Goal: Find specific page/section: Find specific page/section

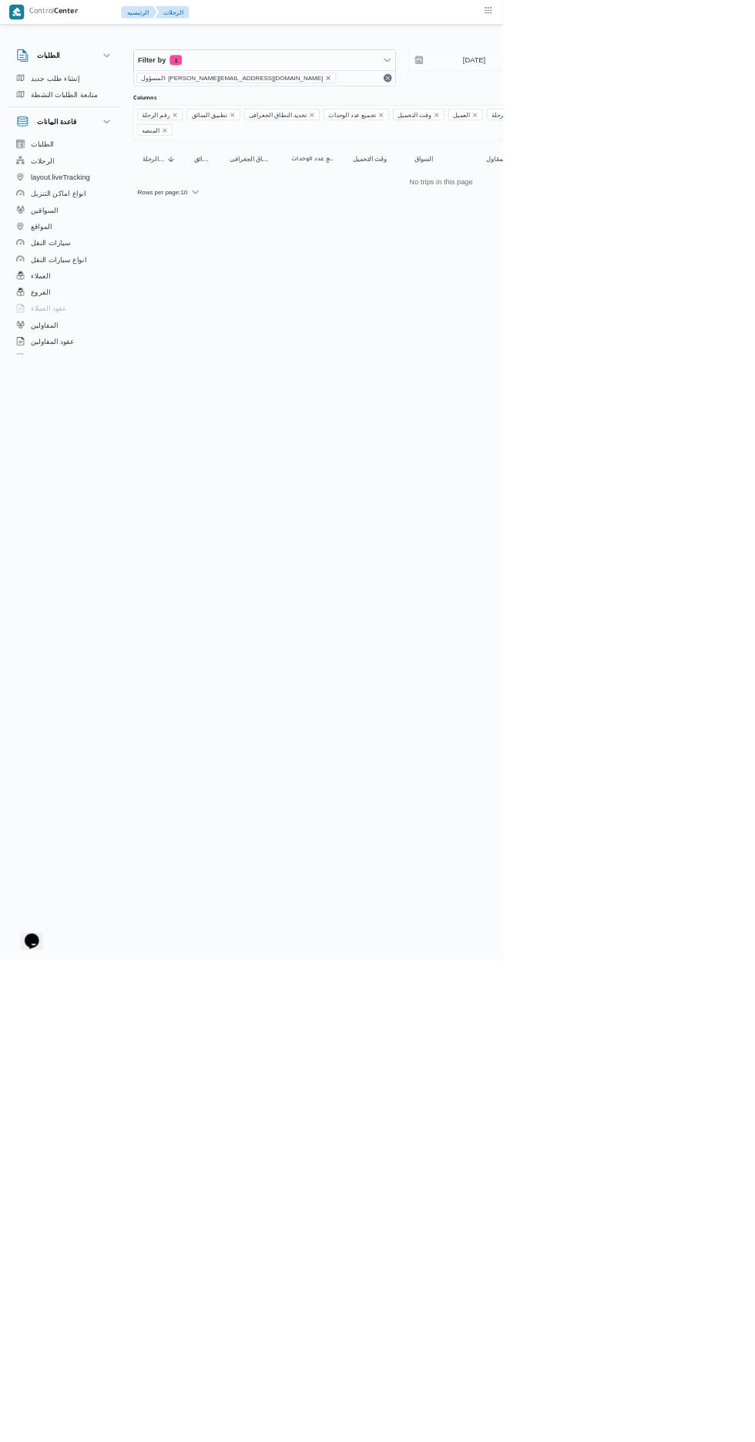
click at [490, 116] on icon "remove selected entity" at bounding box center [493, 117] width 6 height 6
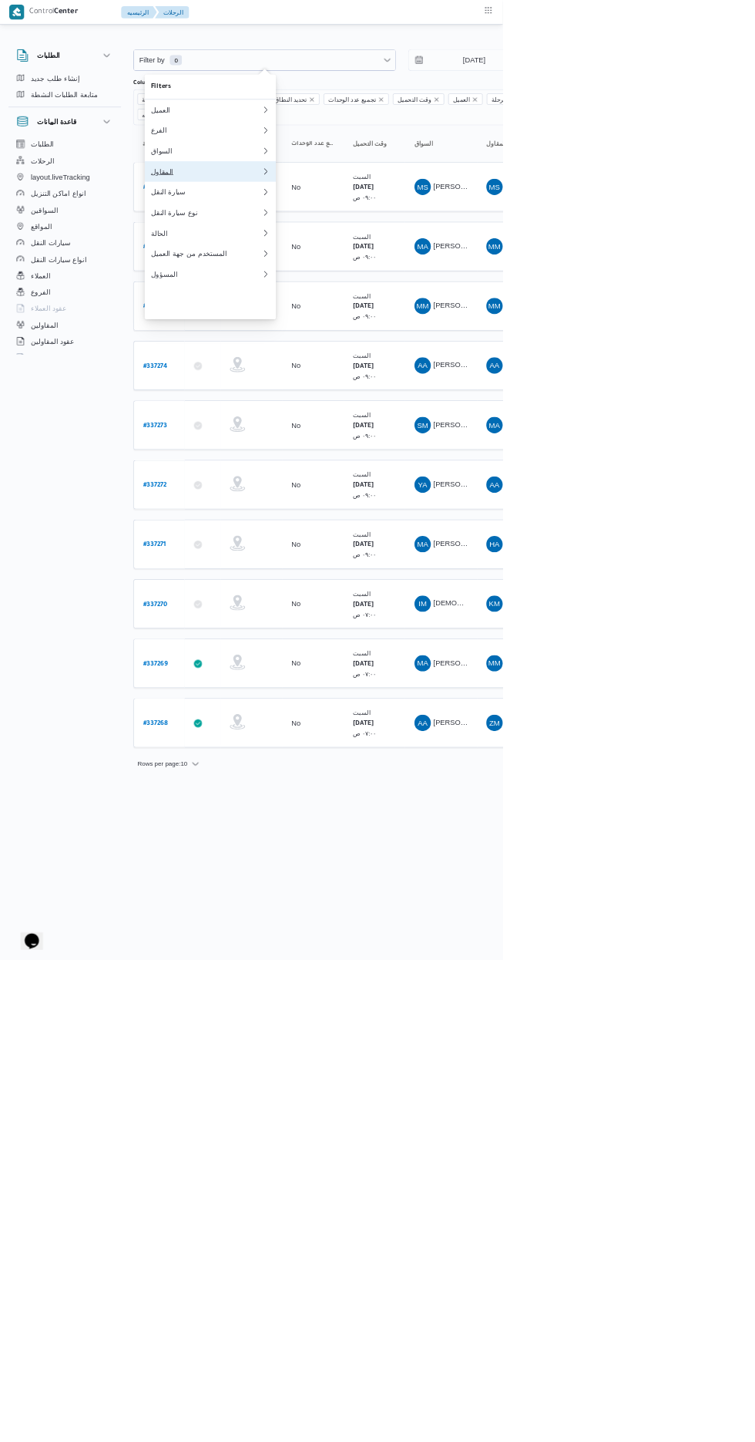
click at [241, 264] on div "المقاول" at bounding box center [310, 257] width 167 height 12
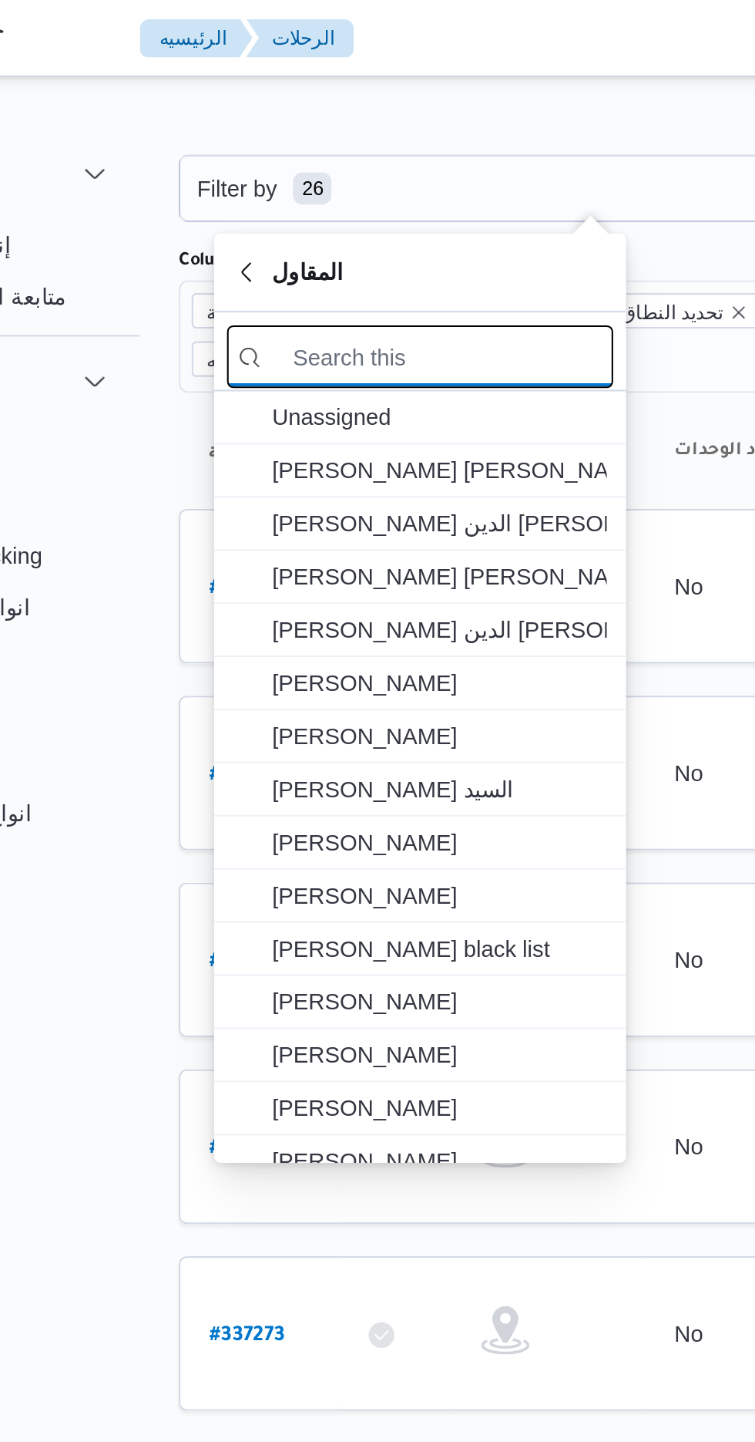
click at [275, 167] on input "search filters" at bounding box center [316, 171] width 185 height 30
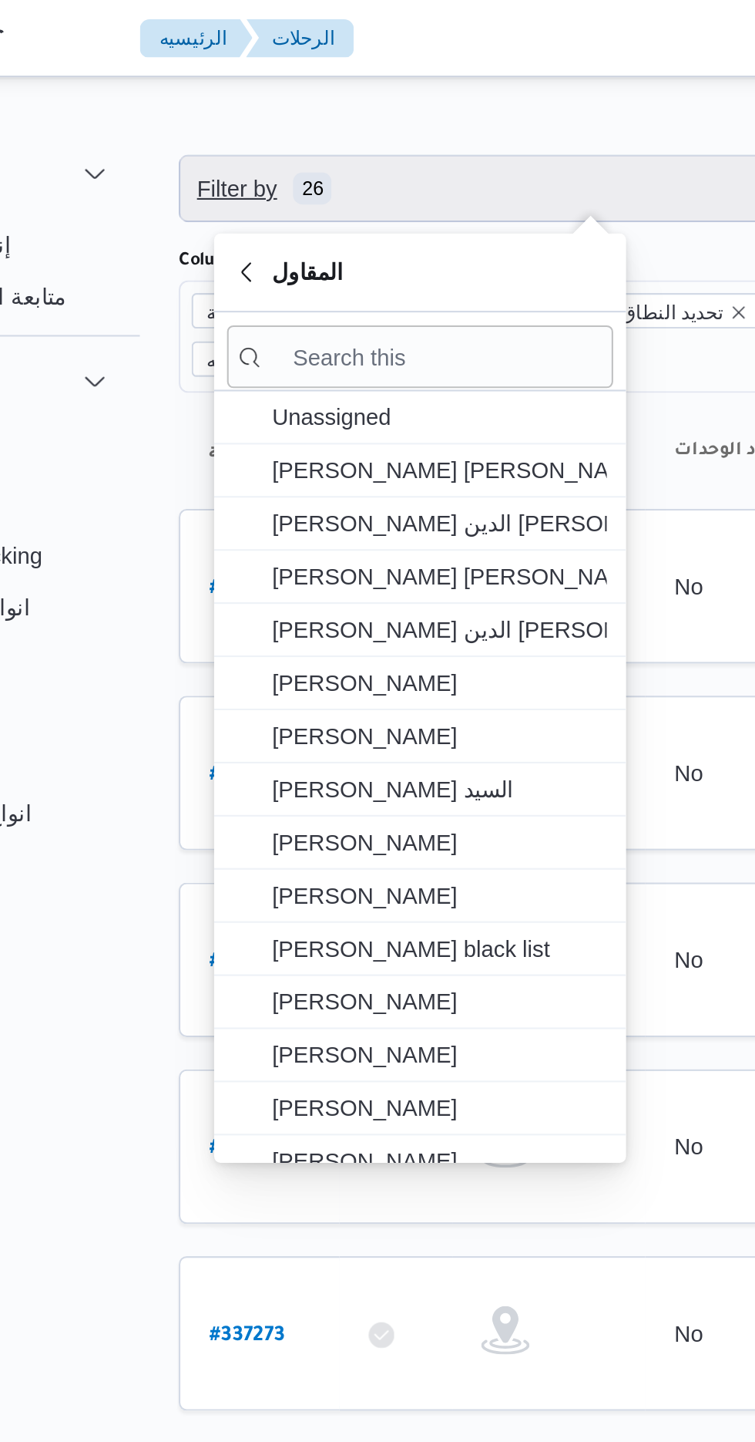
click at [251, 82] on span "Filter by 26" at bounding box center [240, 90] width 66 height 19
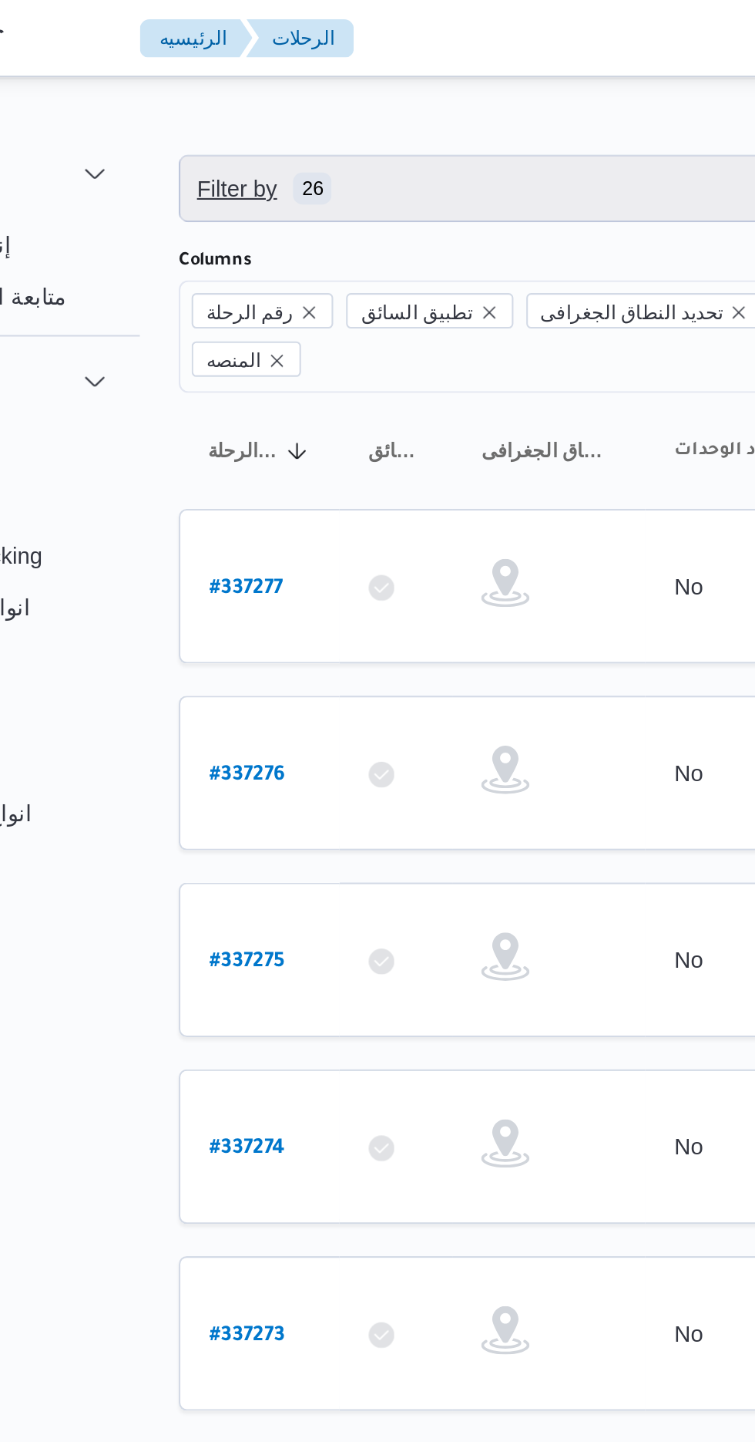
click at [244, 86] on span "Filter by" at bounding box center [228, 90] width 42 height 19
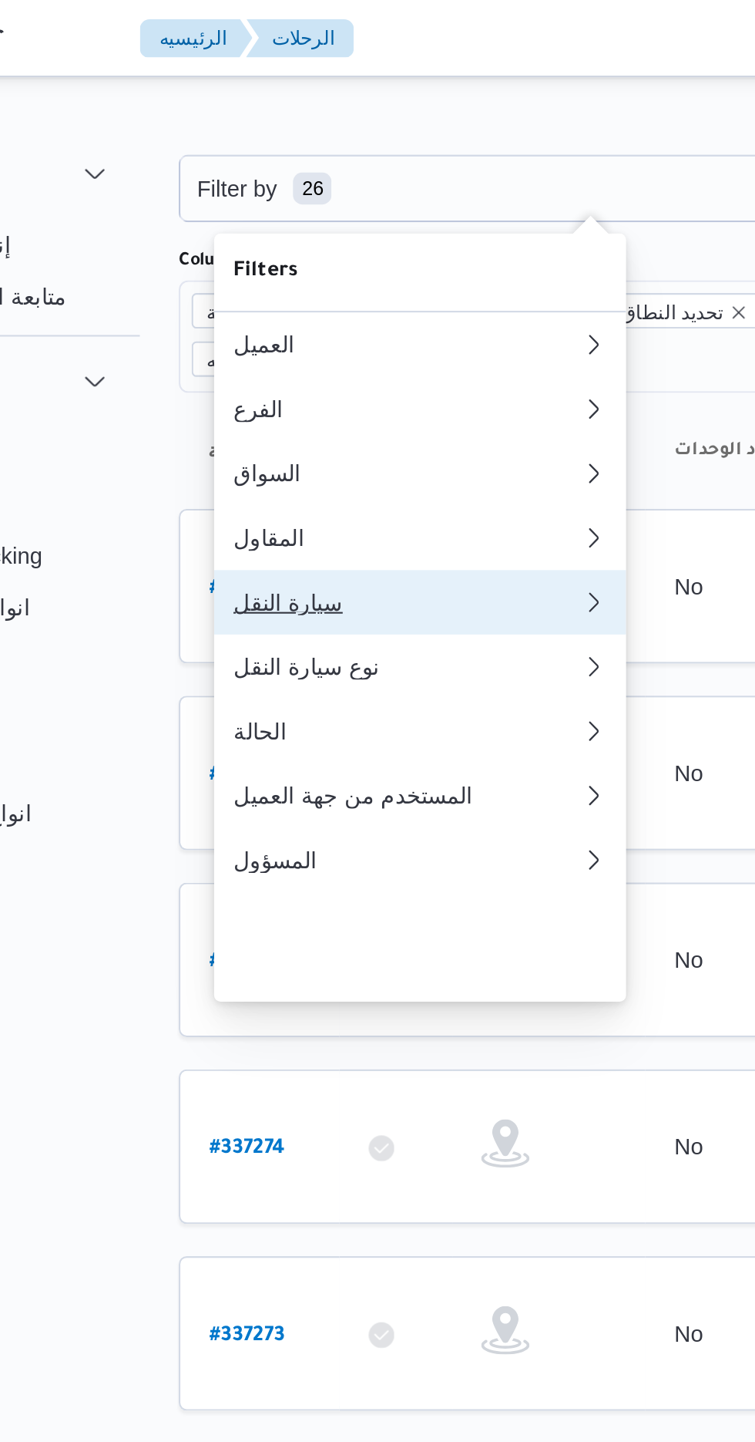
click at [247, 294] on div "سيارة النقل" at bounding box center [310, 288] width 167 height 12
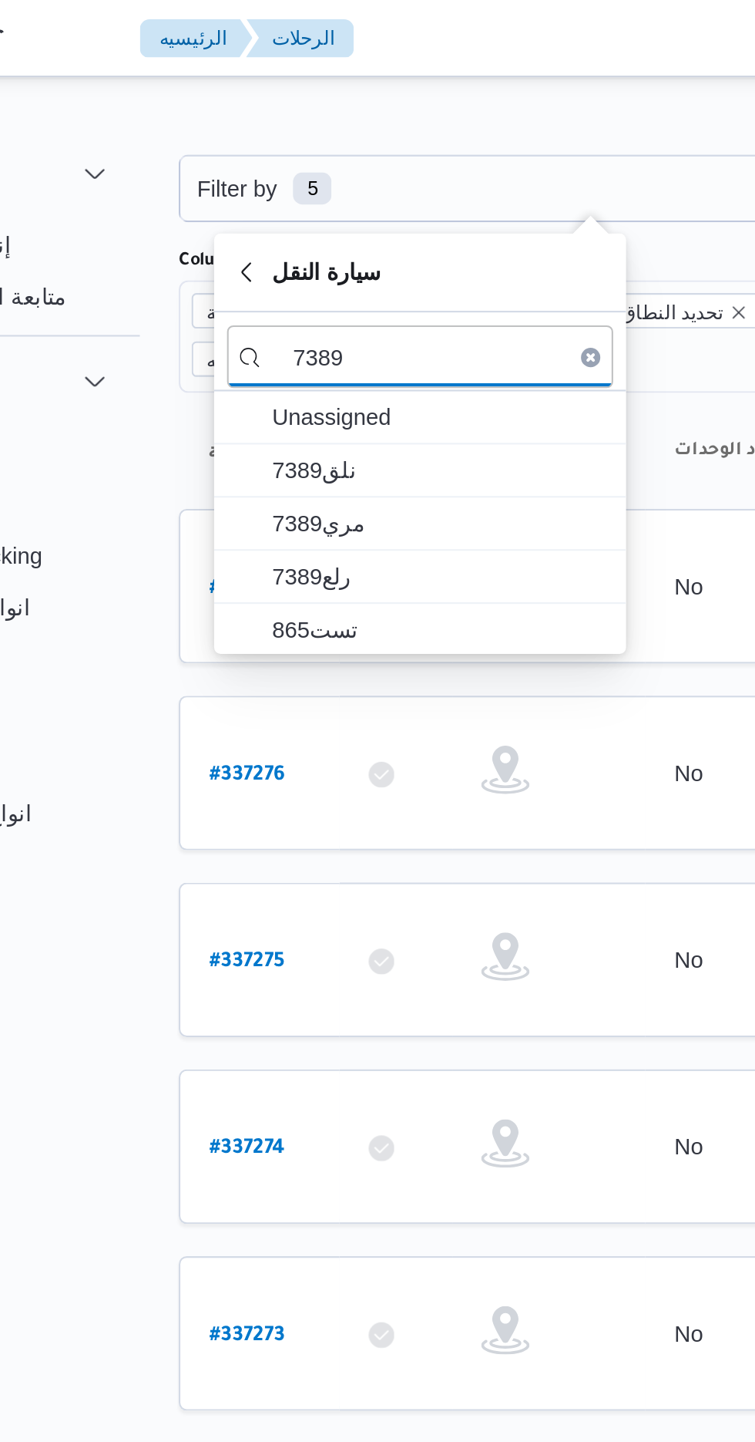
type input "7389"
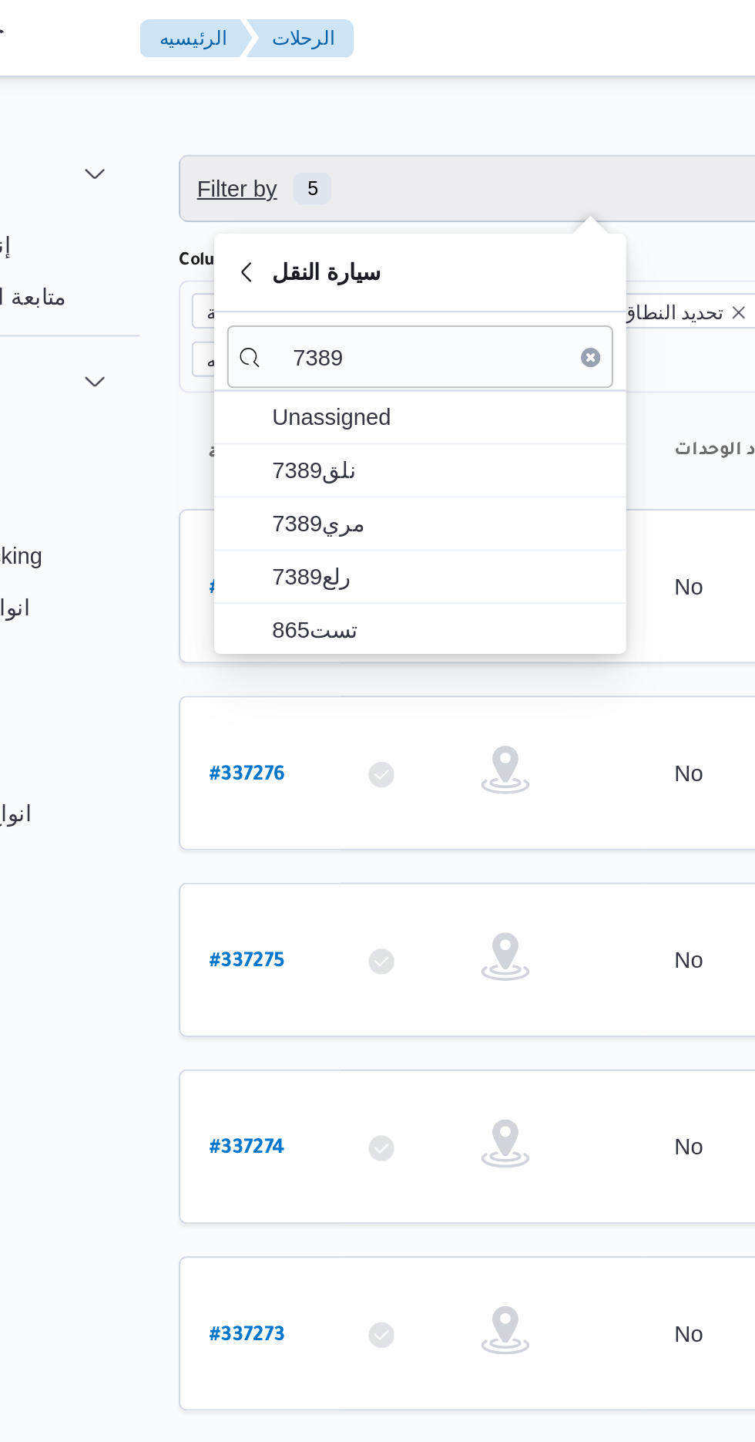
click at [256, 83] on span "5" at bounding box center [264, 89] width 19 height 15
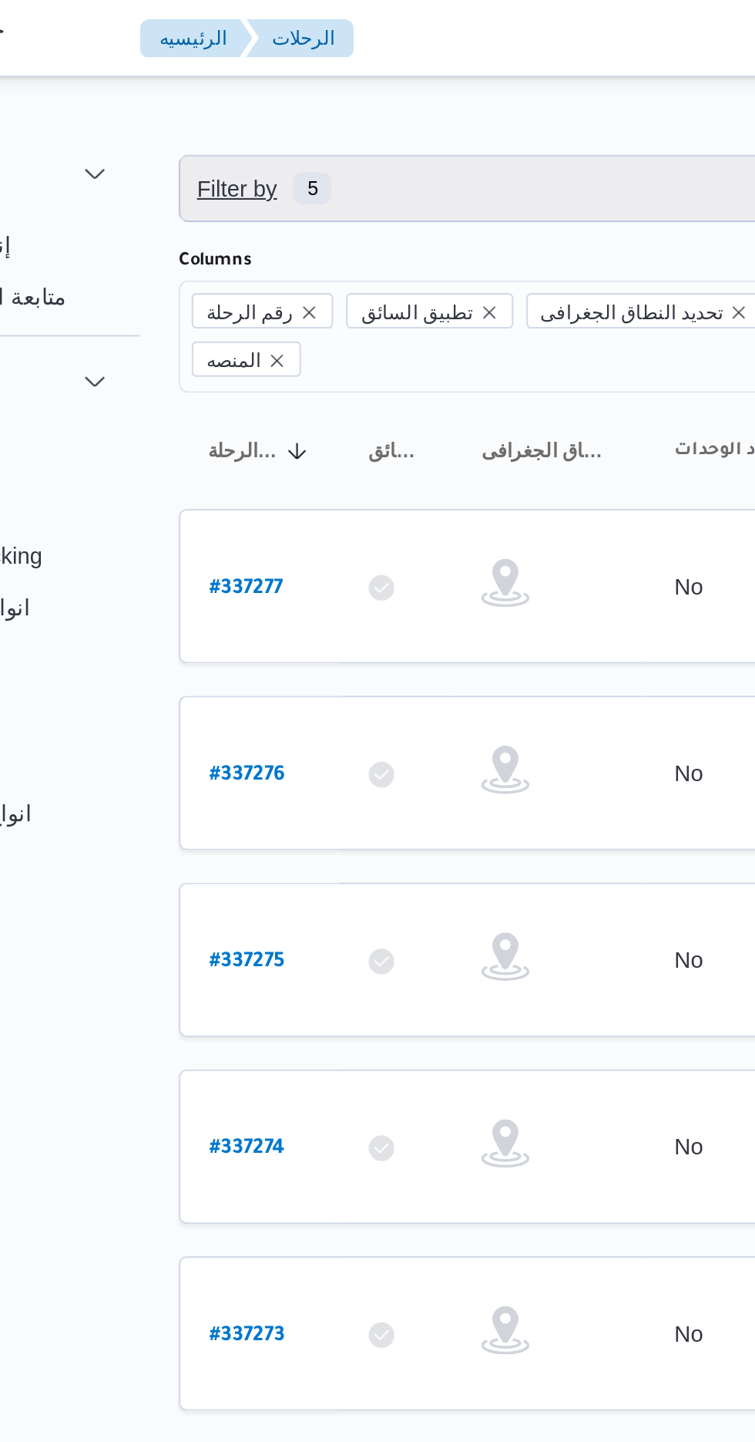
click at [255, 90] on span "5" at bounding box center [264, 89] width 19 height 15
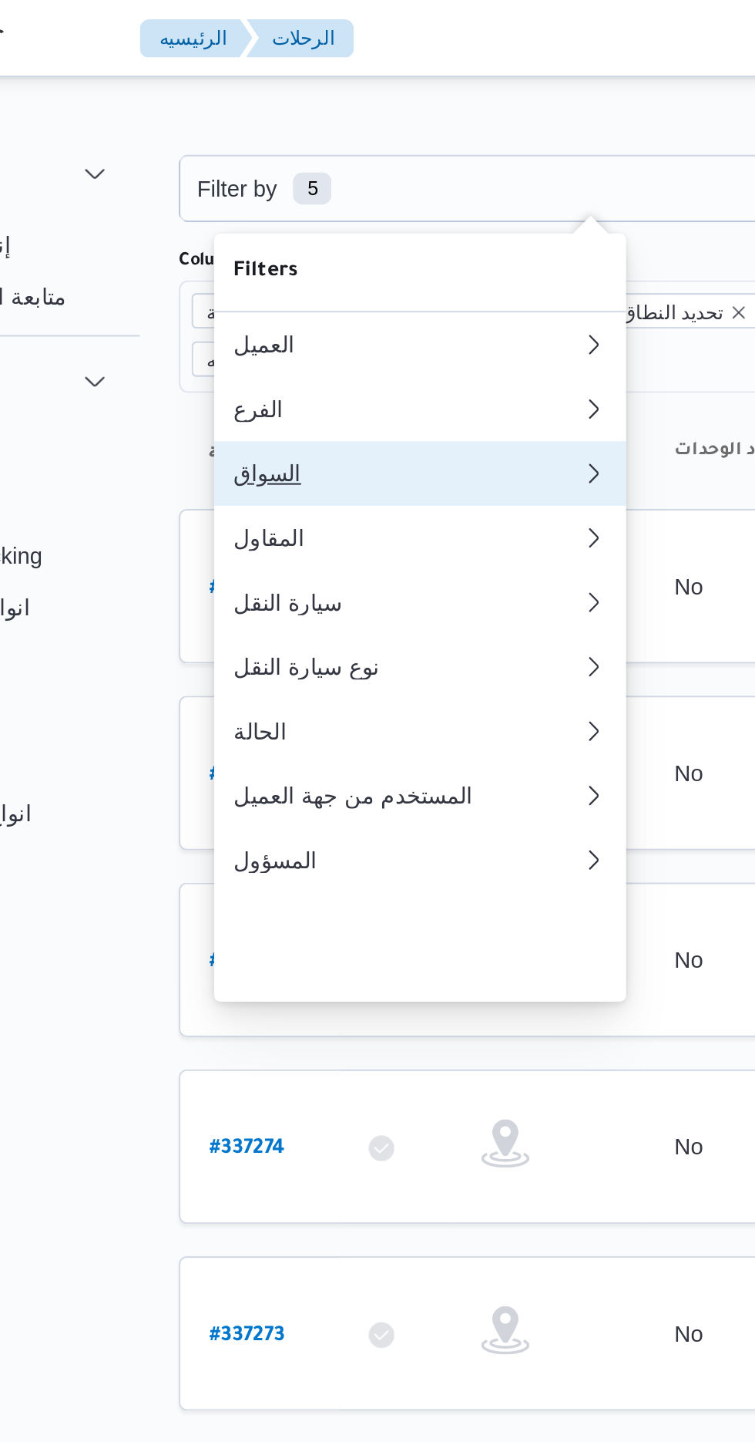
click at [248, 233] on div "السواق" at bounding box center [310, 226] width 167 height 12
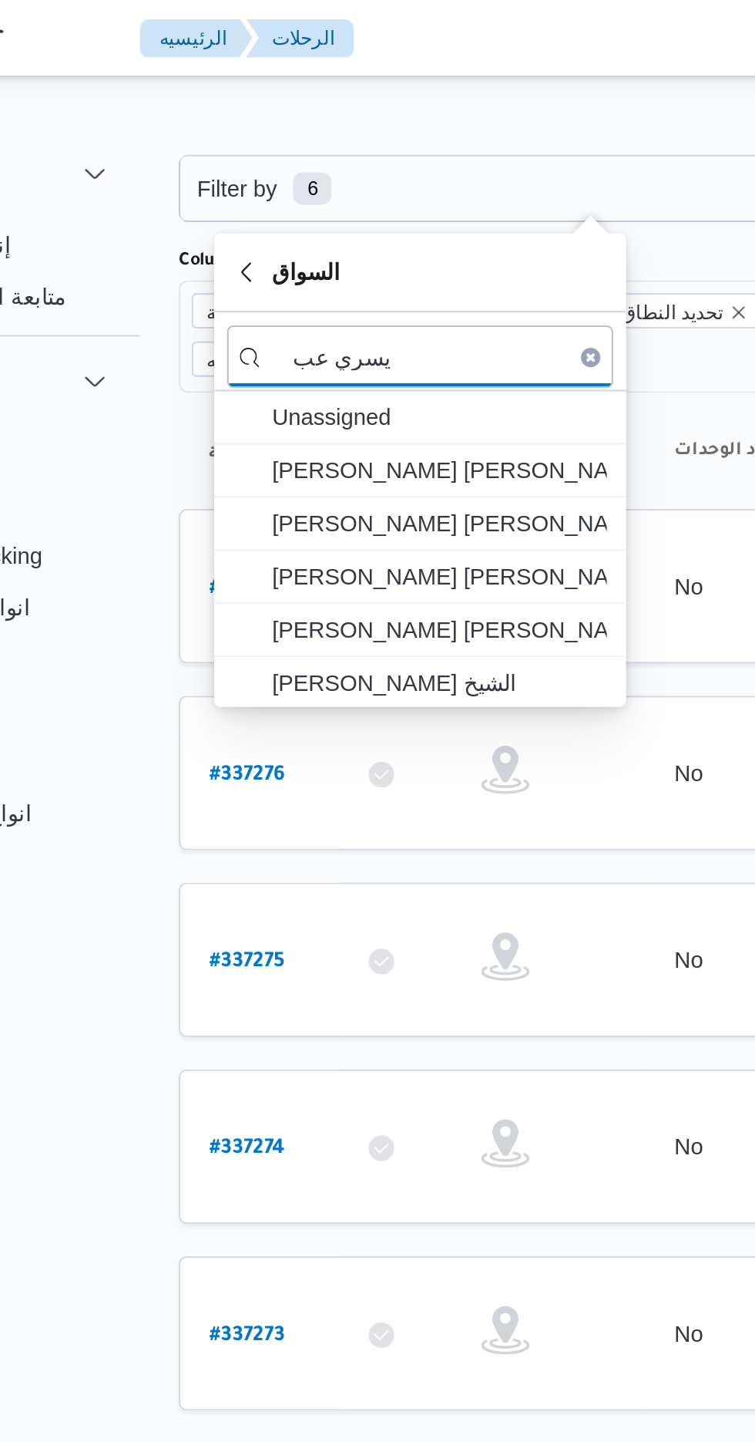
type input "يسري عب"
